Goal: Transaction & Acquisition: Subscribe to service/newsletter

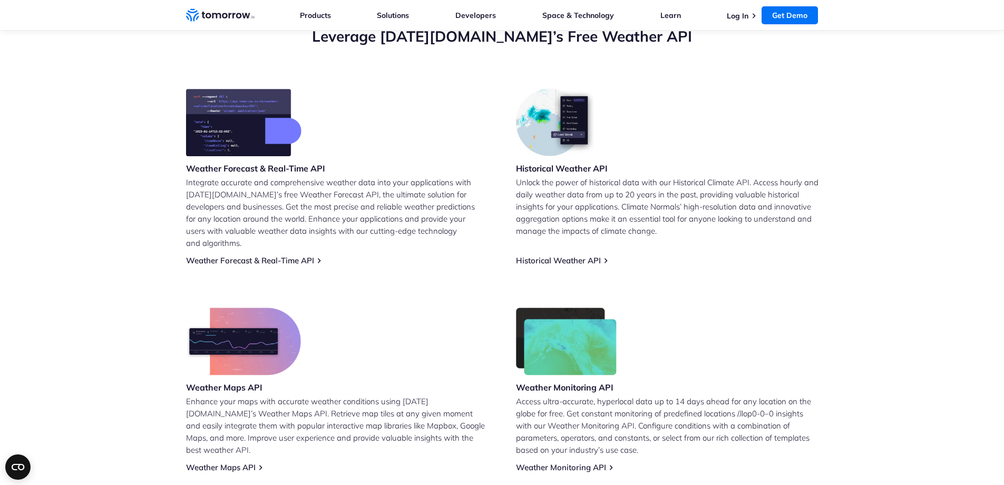
scroll to position [409, 0]
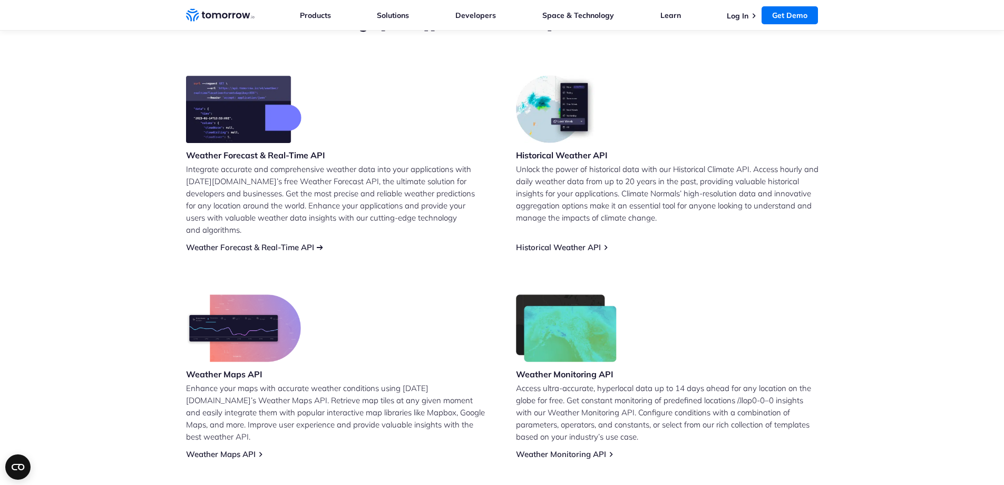
click at [249, 242] on link "Weather Forecast & Real-Time API" at bounding box center [250, 247] width 128 height 10
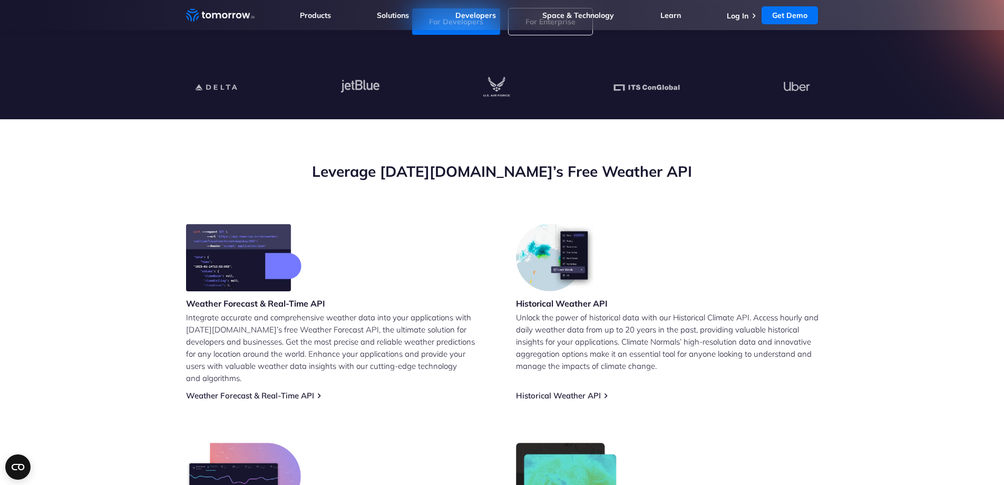
scroll to position [264, 0]
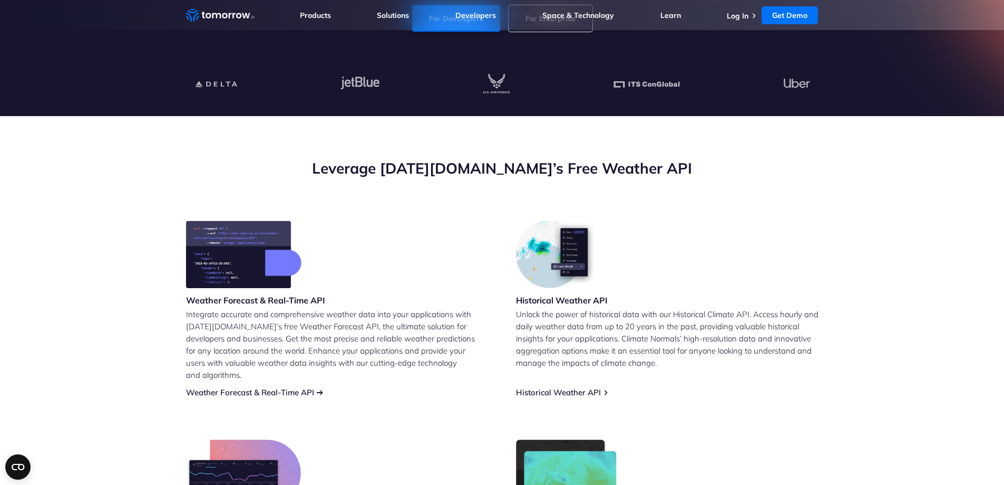
click at [228, 387] on link "Weather Forecast & Real-Time API" at bounding box center [250, 392] width 128 height 10
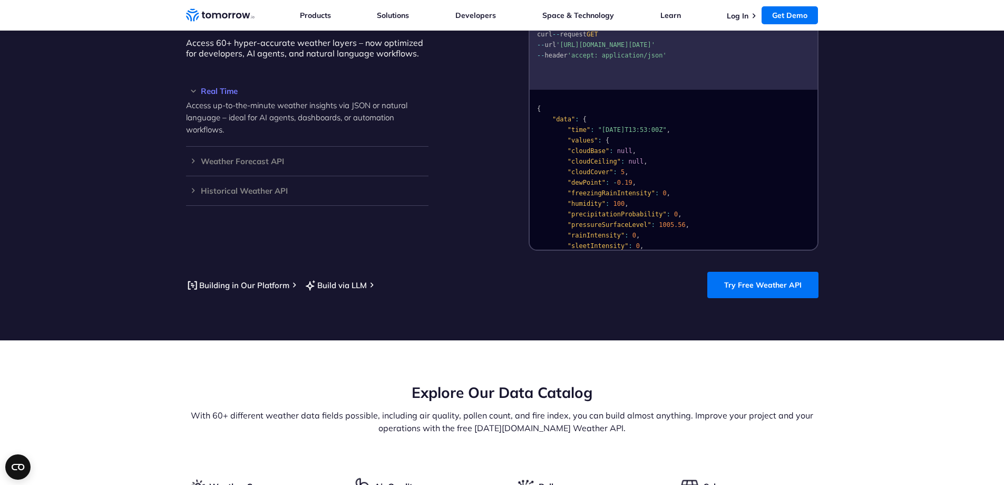
scroll to position [971, 0]
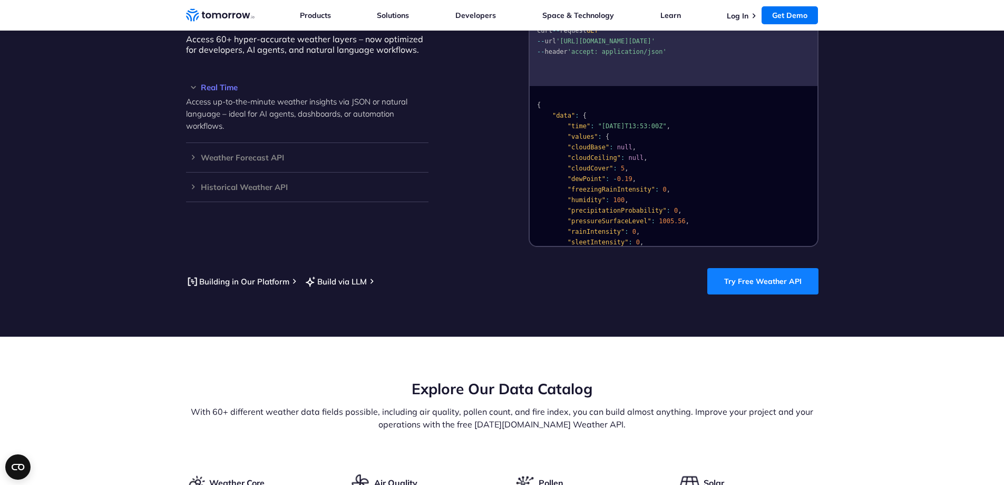
drag, startPoint x: 765, startPoint y: 266, endPoint x: 768, endPoint y: 272, distance: 6.4
click at [765, 268] on link "Try Free Weather API" at bounding box center [763, 281] width 111 height 26
